Goal: Task Accomplishment & Management: Complete application form

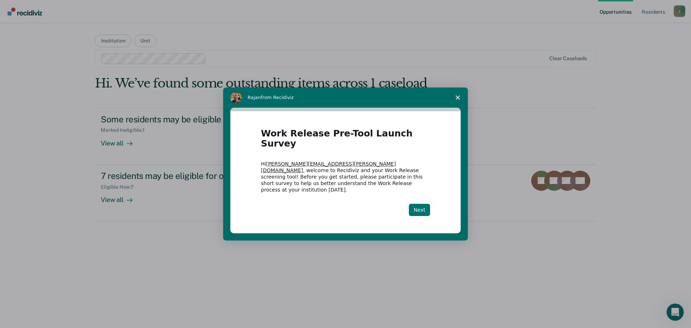
click at [416, 204] on button "Next" at bounding box center [419, 210] width 21 height 12
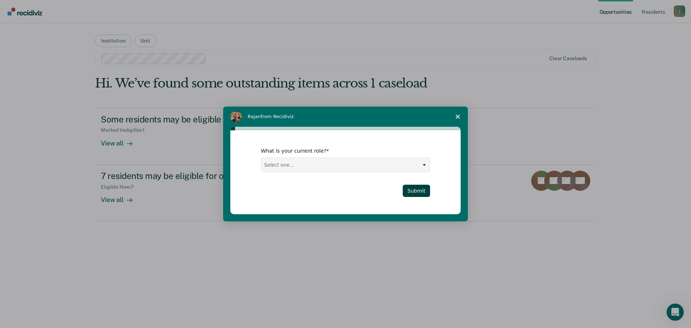
click at [400, 168] on select "Select one... Case Manager FUM Assistant [PERSON_NAME] [PERSON_NAME]" at bounding box center [345, 165] width 168 height 14
select select "Case Manager"
click at [261, 158] on select "Select one... Case Manager FUM Assistant [PERSON_NAME] [PERSON_NAME]" at bounding box center [345, 165] width 168 height 14
click at [410, 190] on button "Submit" at bounding box center [416, 191] width 27 height 12
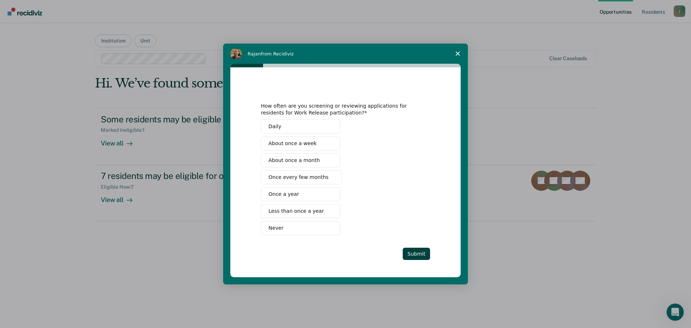
click at [309, 157] on span "About once a month" at bounding box center [293, 161] width 51 height 8
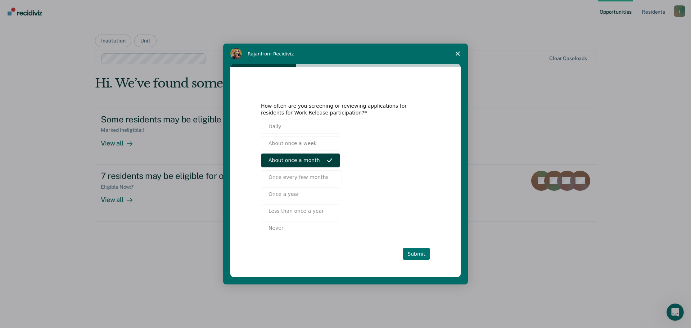
click at [421, 255] on button "Submit" at bounding box center [416, 254] width 27 height 12
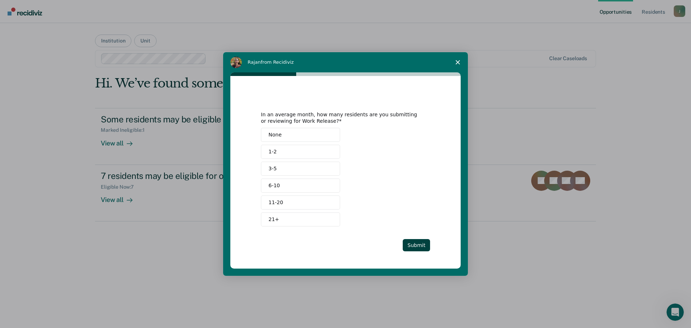
click at [327, 152] on span "Intercom messenger" at bounding box center [330, 152] width 6 height 6
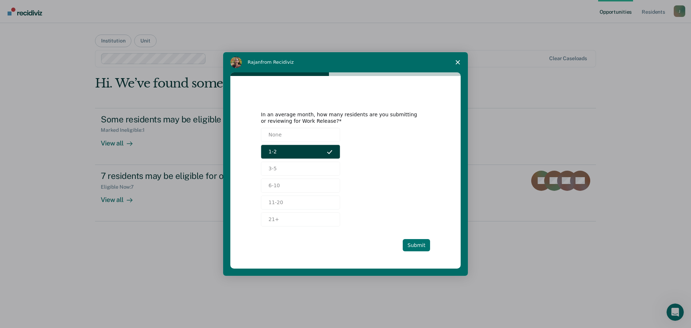
click at [416, 245] on button "Submit" at bounding box center [416, 245] width 27 height 12
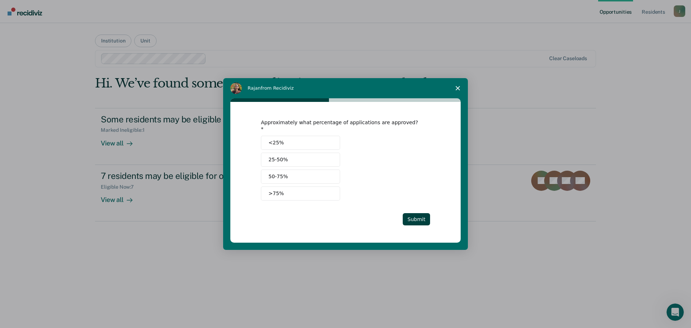
click at [315, 187] on button ">75%" at bounding box center [300, 193] width 79 height 14
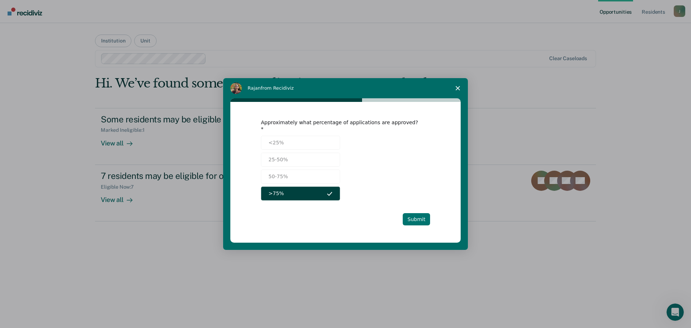
click at [416, 219] on button "Submit" at bounding box center [416, 219] width 27 height 12
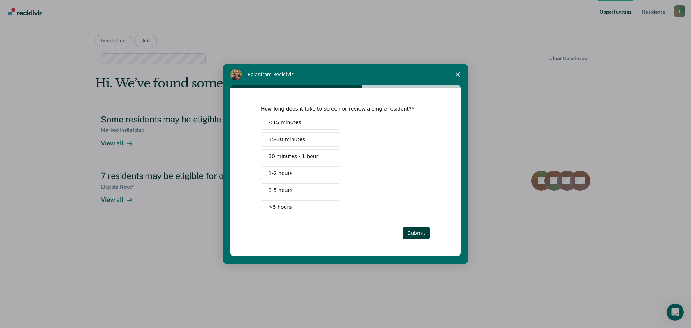
click at [320, 155] on button "30 minutes - 1 hour" at bounding box center [300, 156] width 79 height 14
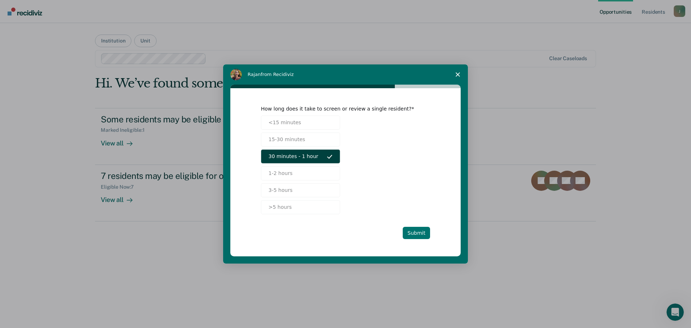
click at [418, 232] on button "Submit" at bounding box center [416, 233] width 27 height 12
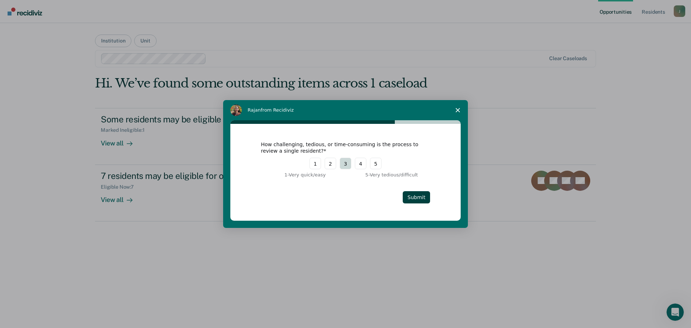
click at [343, 164] on button "3" at bounding box center [346, 164] width 12 height 12
click at [414, 199] on button "Submit" at bounding box center [416, 197] width 27 height 12
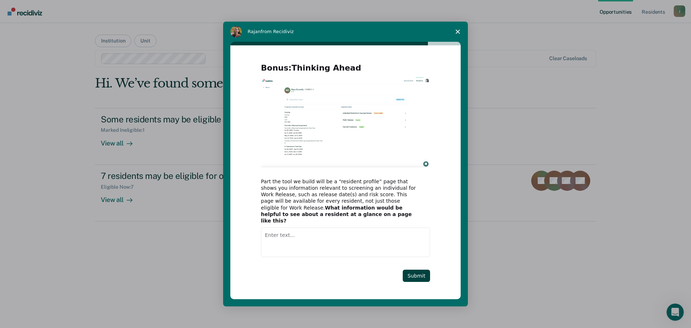
click at [319, 238] on textarea "Enter text..." at bounding box center [345, 242] width 169 height 30
type textarea "Room Location"
click at [416, 271] on button "Submit" at bounding box center [416, 276] width 27 height 12
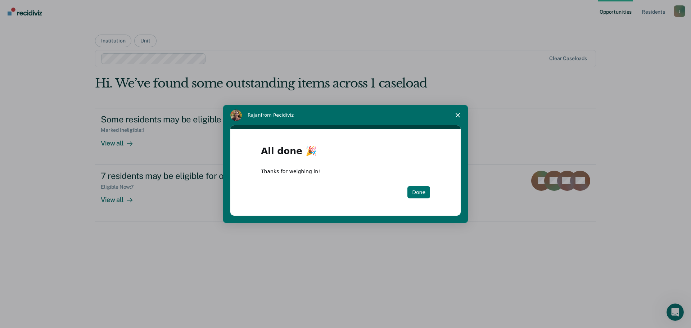
click at [418, 188] on button "Done" at bounding box center [418, 192] width 23 height 12
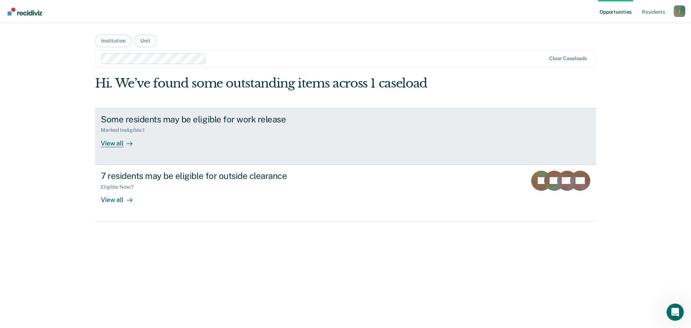
click at [224, 138] on div "Some residents may be eligible for work release Marked Ineligible : 1 View all" at bounding box center [236, 130] width 270 height 33
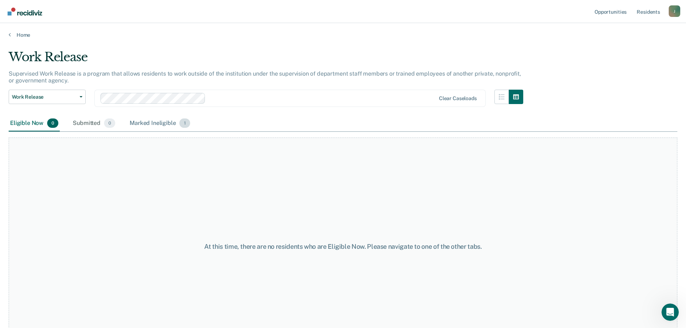
click at [163, 125] on div "Marked Ineligible 1" at bounding box center [159, 124] width 63 height 16
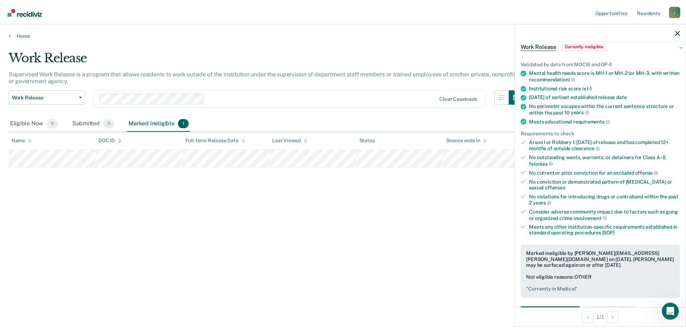
scroll to position [72, 0]
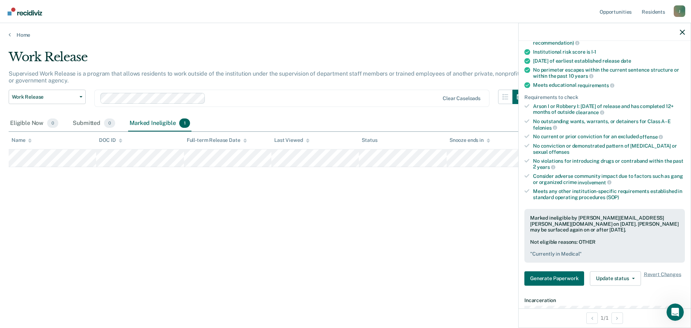
click at [429, 232] on div "Work Release Supervised Work Release is a program that allows residents to work…" at bounding box center [346, 162] width 674 height 224
click at [679, 33] on div at bounding box center [605, 32] width 172 height 18
click at [683, 33] on icon "button" at bounding box center [682, 32] width 5 height 5
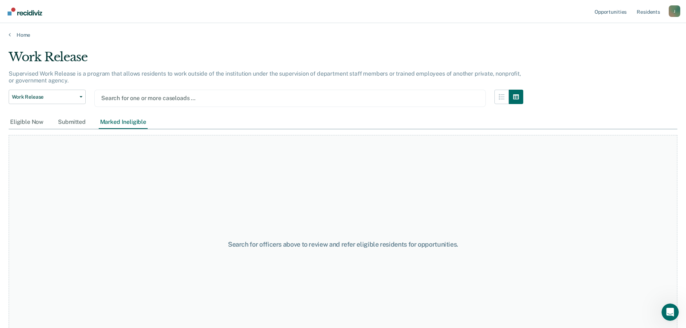
click at [122, 97] on div at bounding box center [290, 98] width 378 height 8
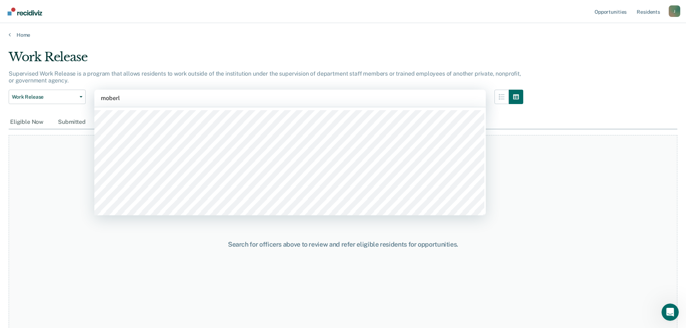
type input "[PERSON_NAME]"
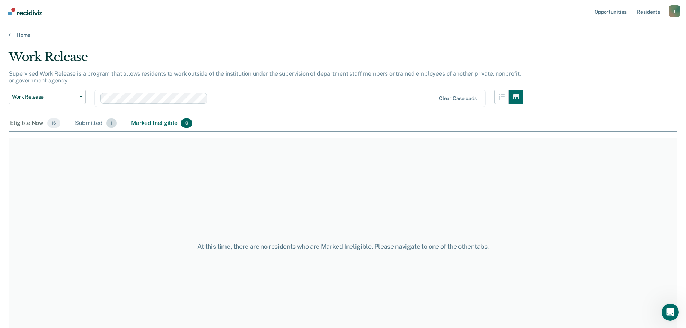
click at [95, 125] on div "Submitted 1" at bounding box center [95, 124] width 45 height 16
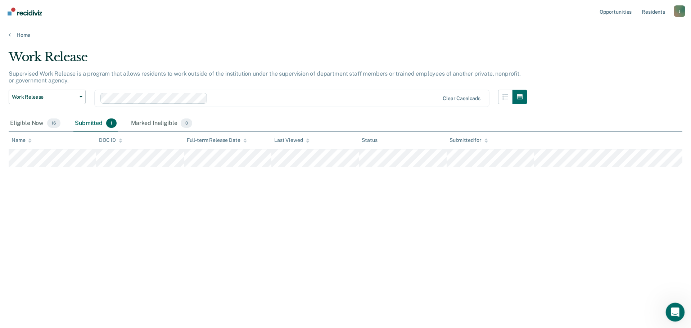
click at [675, 307] on icon "Open Intercom Messenger" at bounding box center [674, 311] width 12 height 12
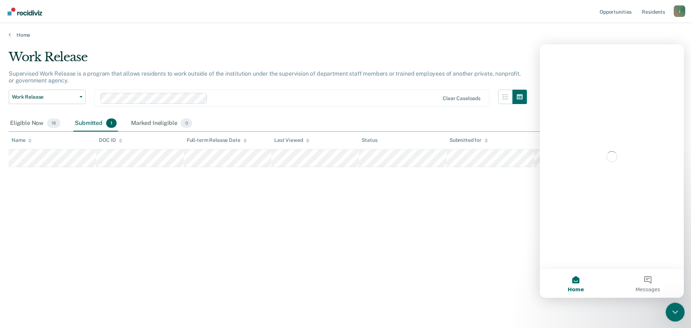
scroll to position [0, 0]
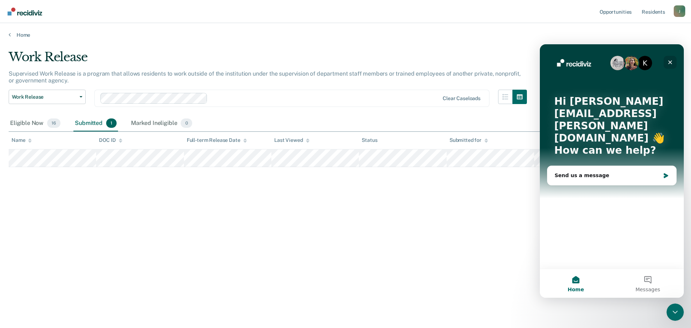
click at [672, 62] on icon "Close" at bounding box center [670, 62] width 6 height 6
